Goal: Navigation & Orientation: Find specific page/section

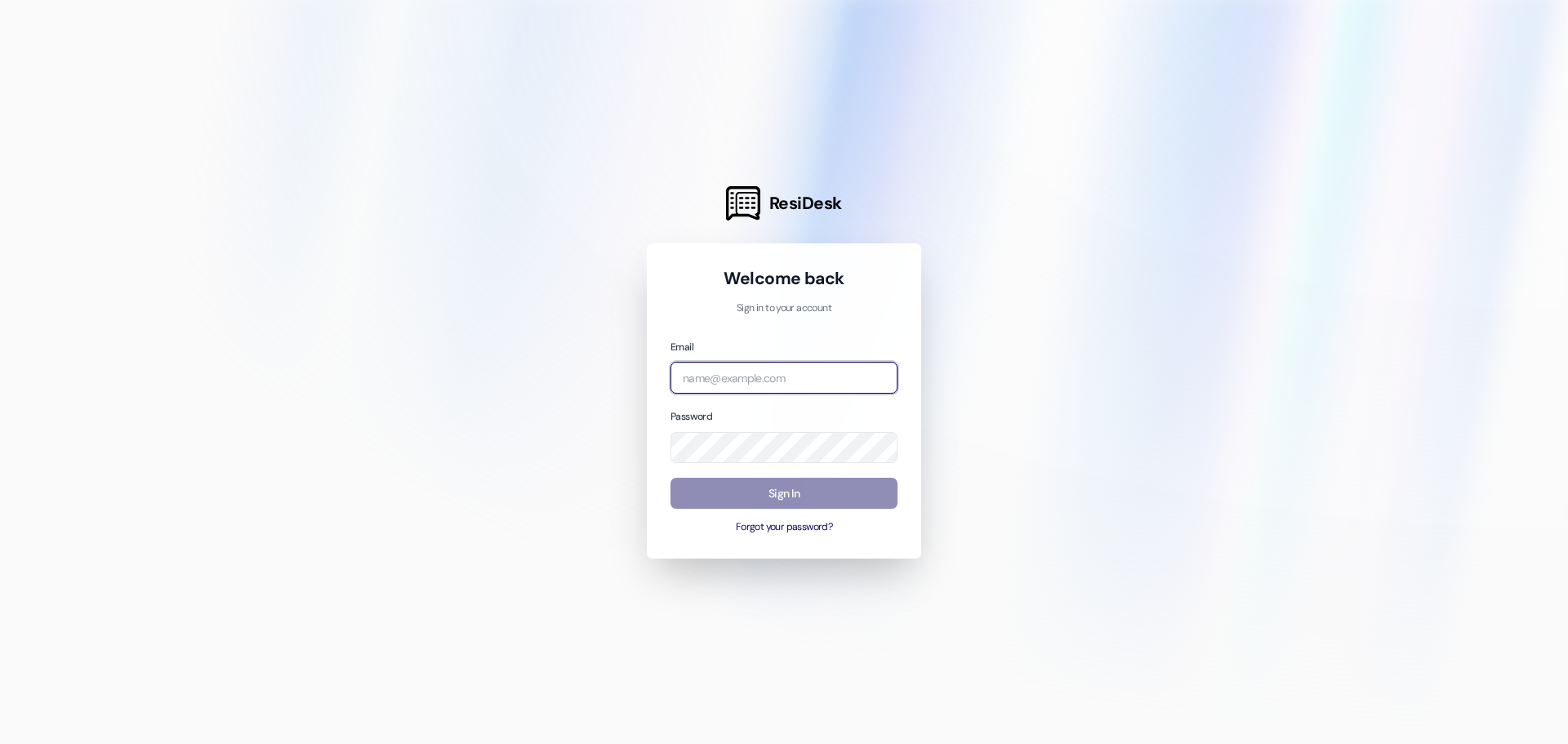
type input "[EMAIL_ADDRESS][DOMAIN_NAME]"
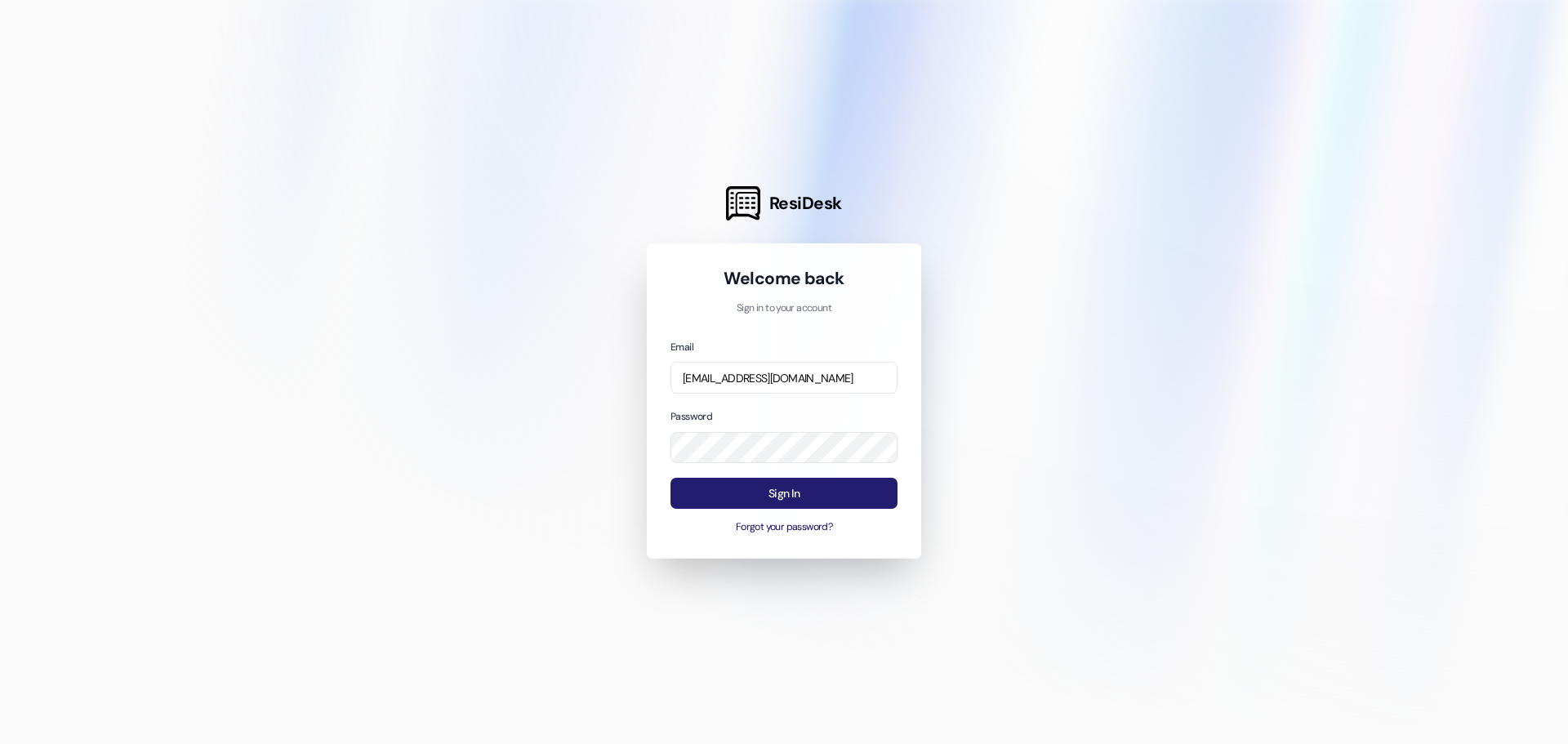
click at [809, 497] on button "Sign In" at bounding box center [784, 494] width 228 height 32
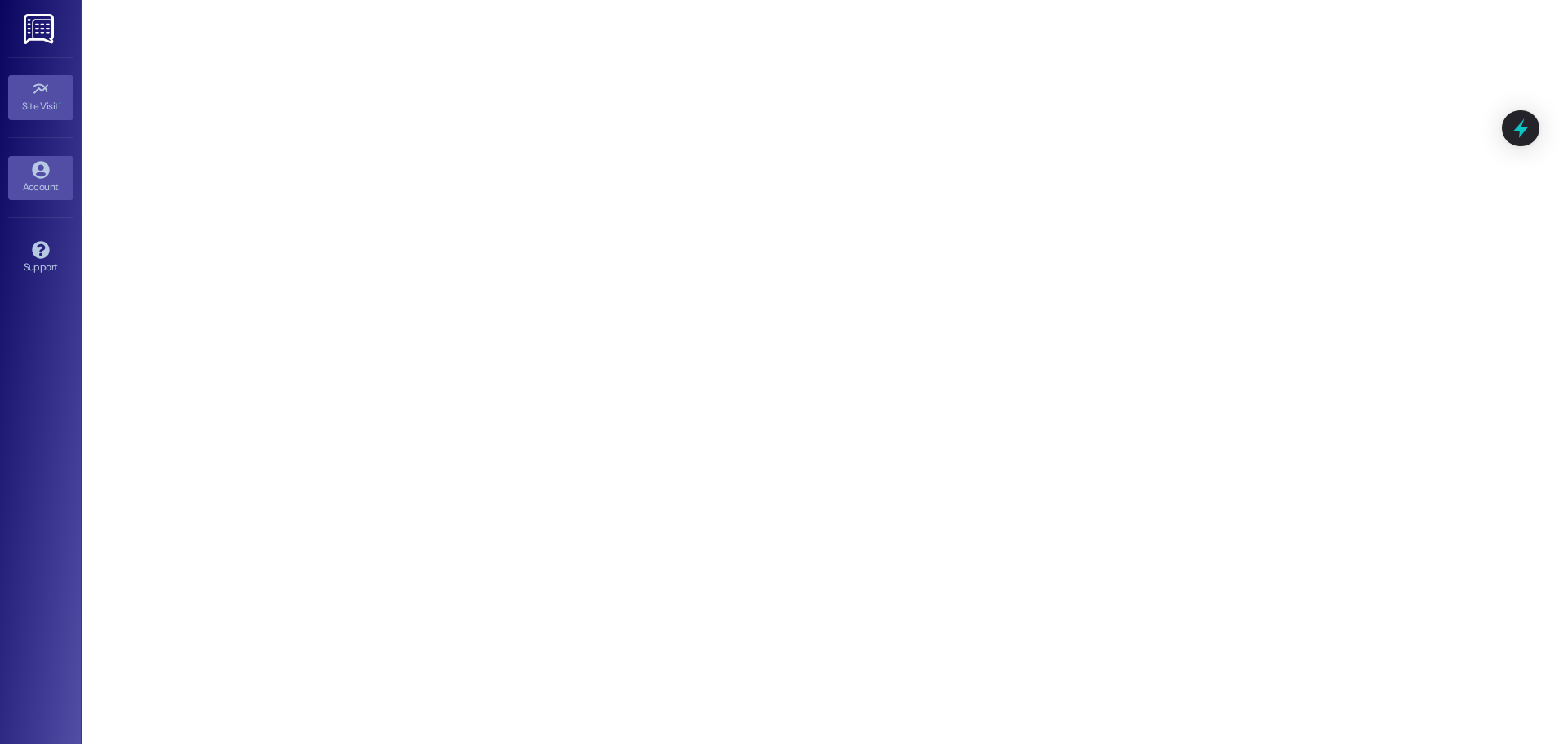
click at [68, 160] on link "Account" at bounding box center [41, 178] width 65 height 45
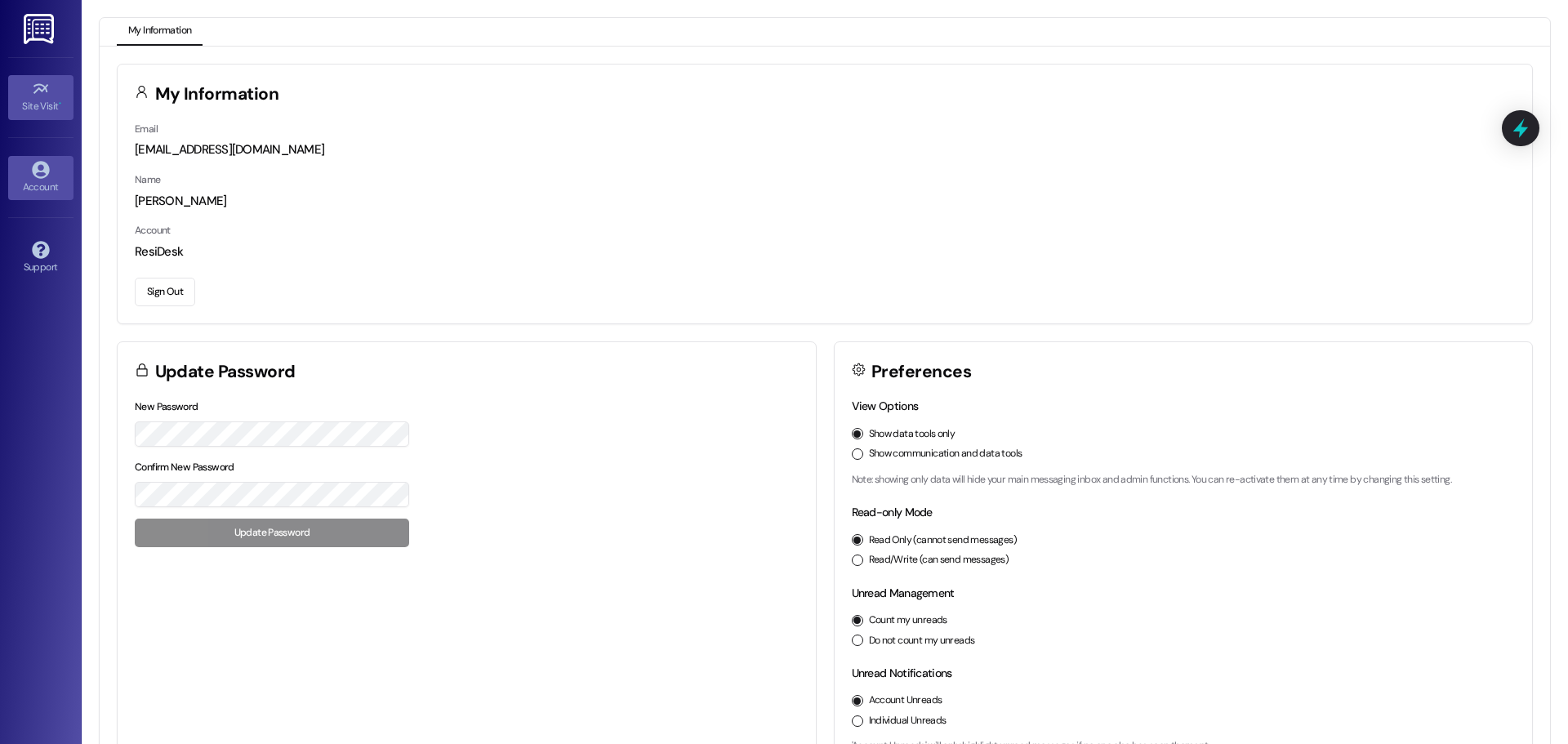
click at [38, 99] on div "Site Visit •" at bounding box center [41, 105] width 82 height 16
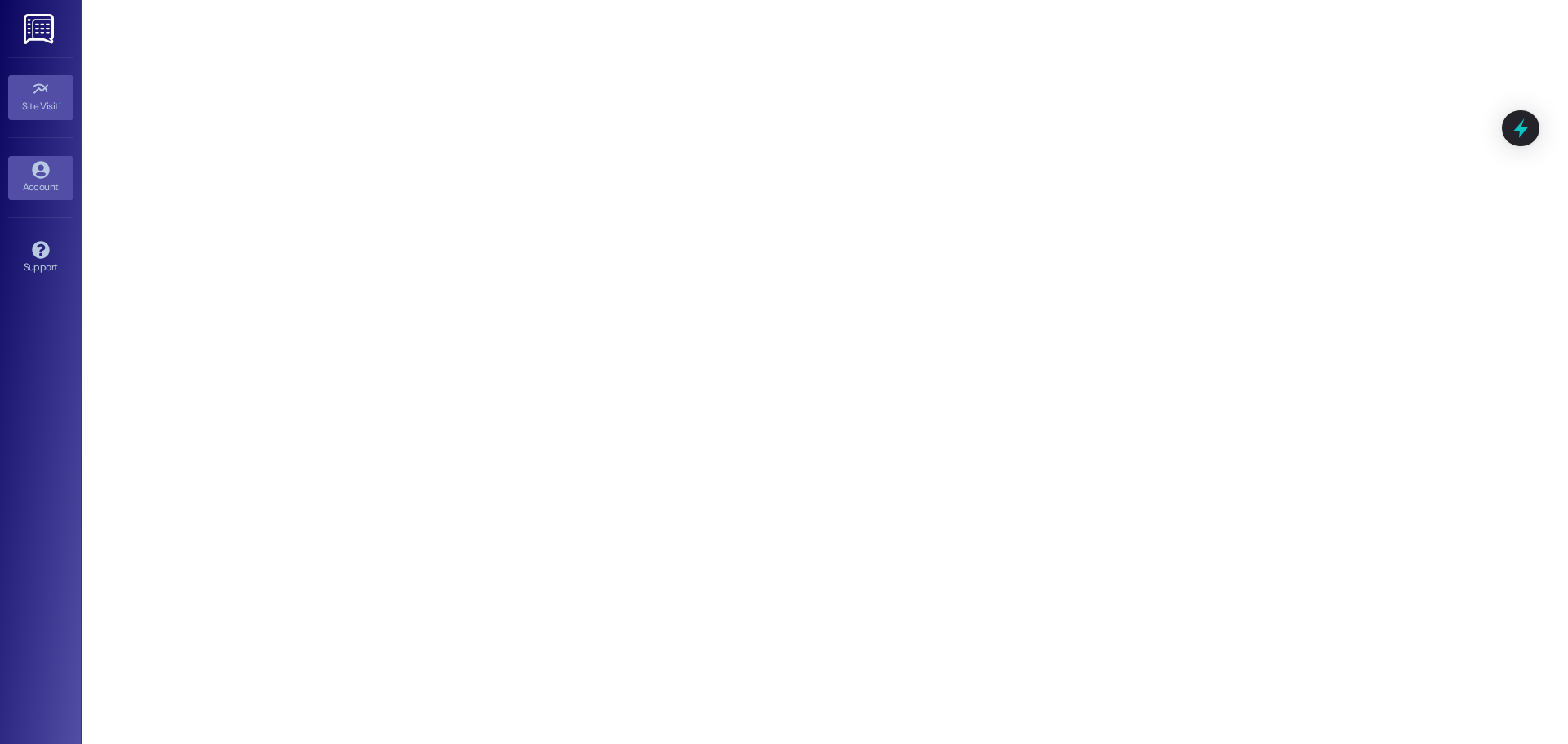
click at [15, 176] on link "Account" at bounding box center [41, 178] width 65 height 45
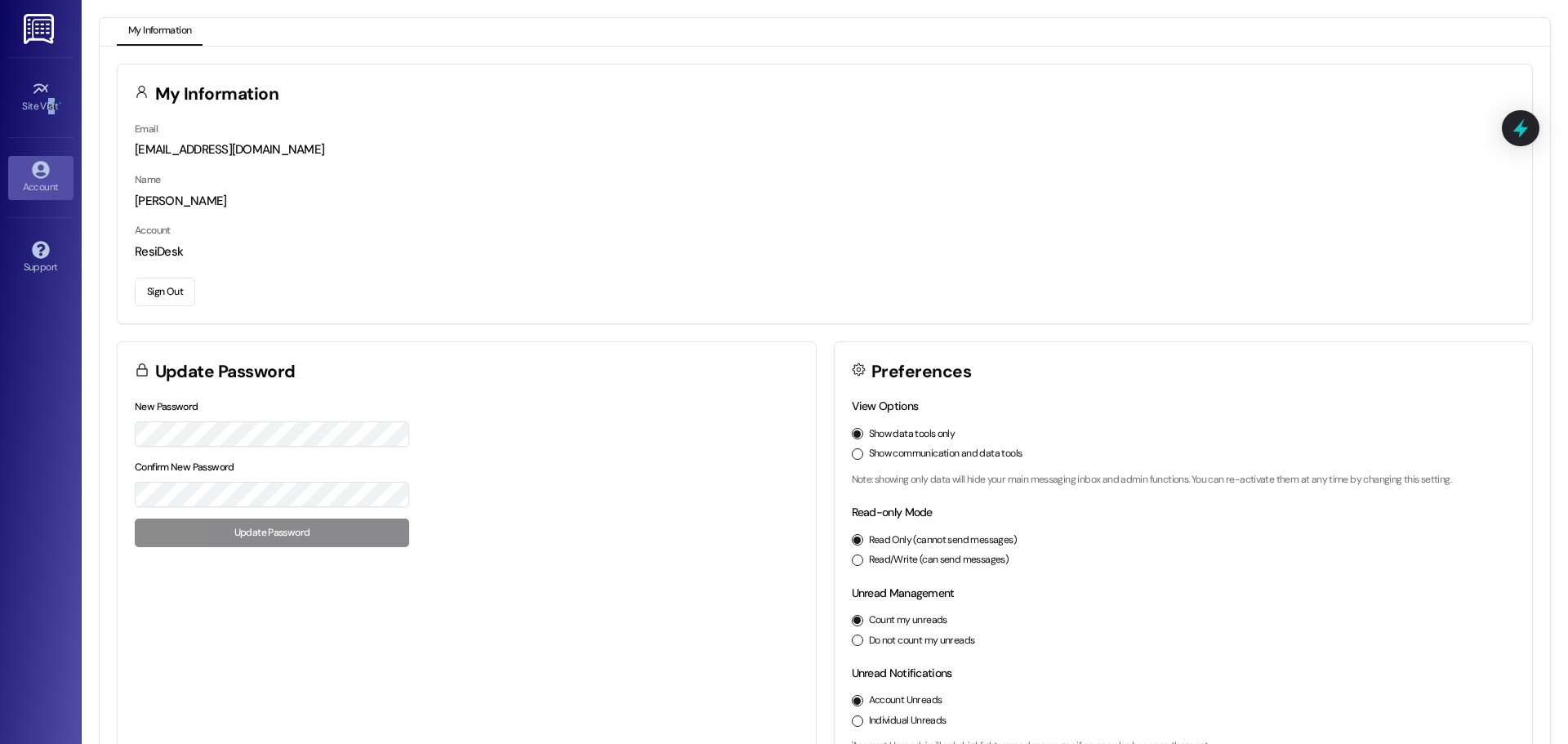
click at [50, 127] on div "Site Visit • Go to Site Visit" at bounding box center [41, 97] width 65 height 80
click at [51, 93] on link "Site Visit •" at bounding box center [41, 97] width 65 height 45
